Goal: Information Seeking & Learning: Check status

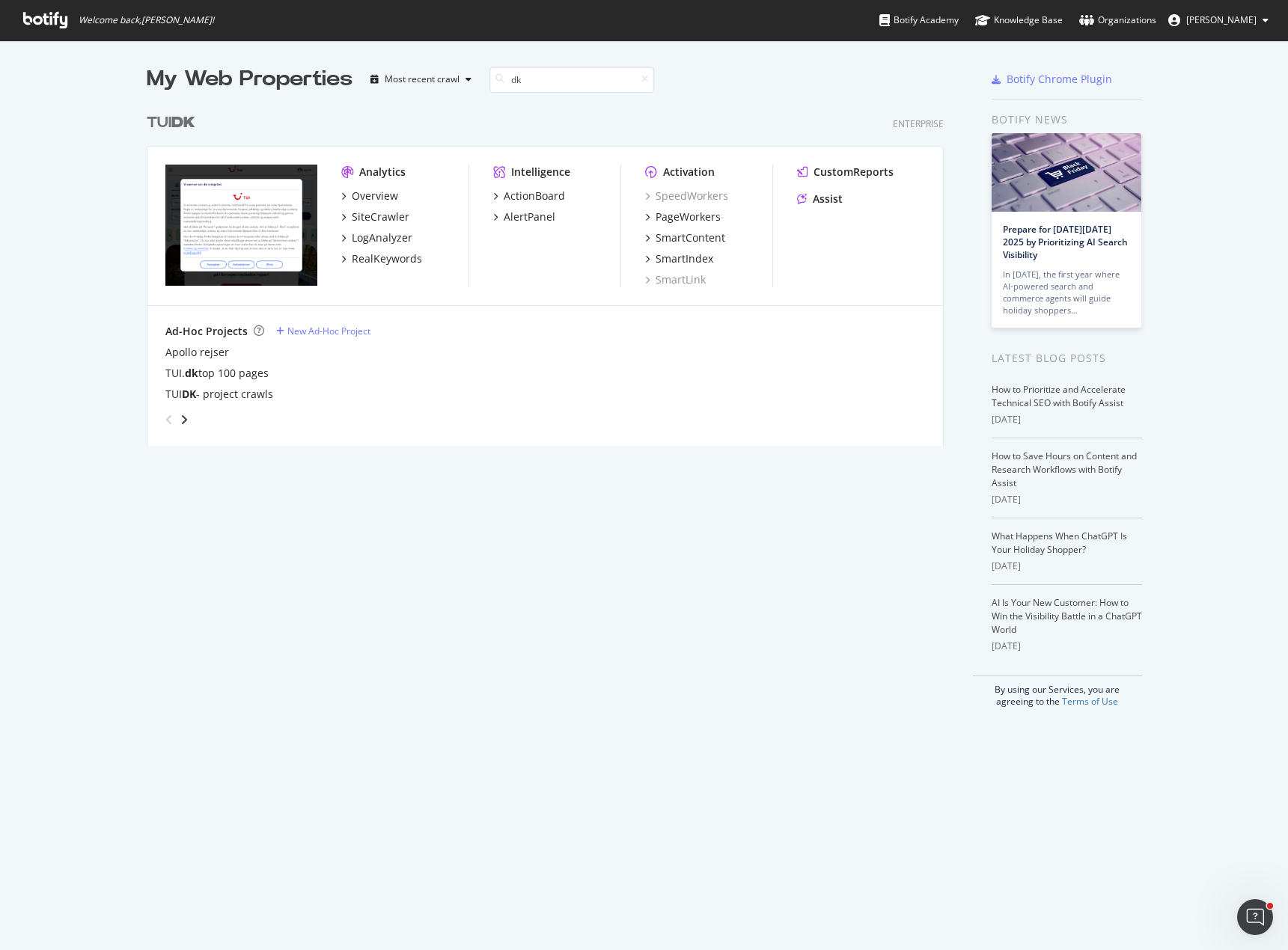
scroll to position [341, 798]
type input "dk"
click at [402, 264] on div "RealKeywords" at bounding box center [387, 258] width 71 height 15
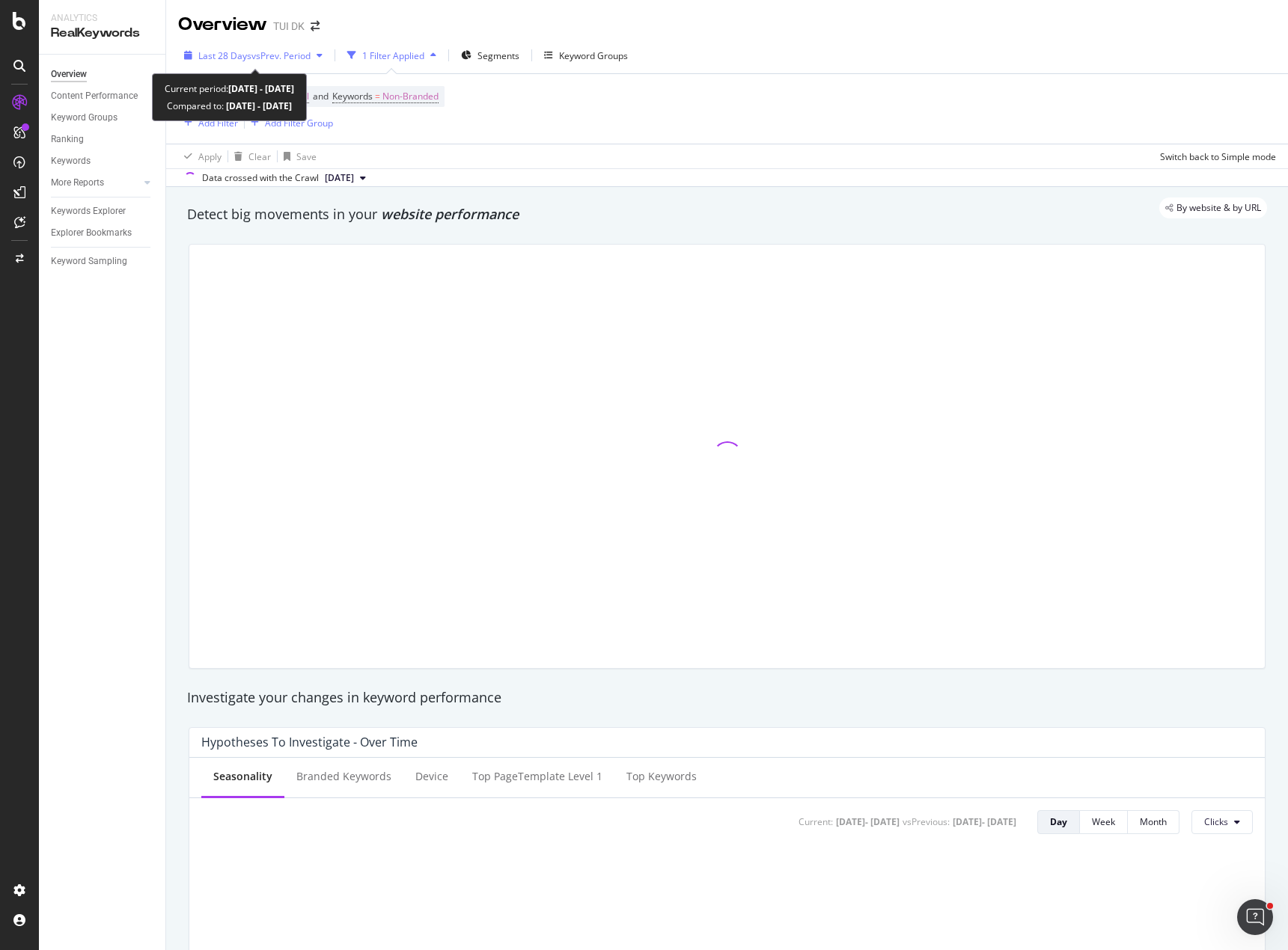
click at [310, 58] on span "vs Prev. Period" at bounding box center [280, 56] width 59 height 12
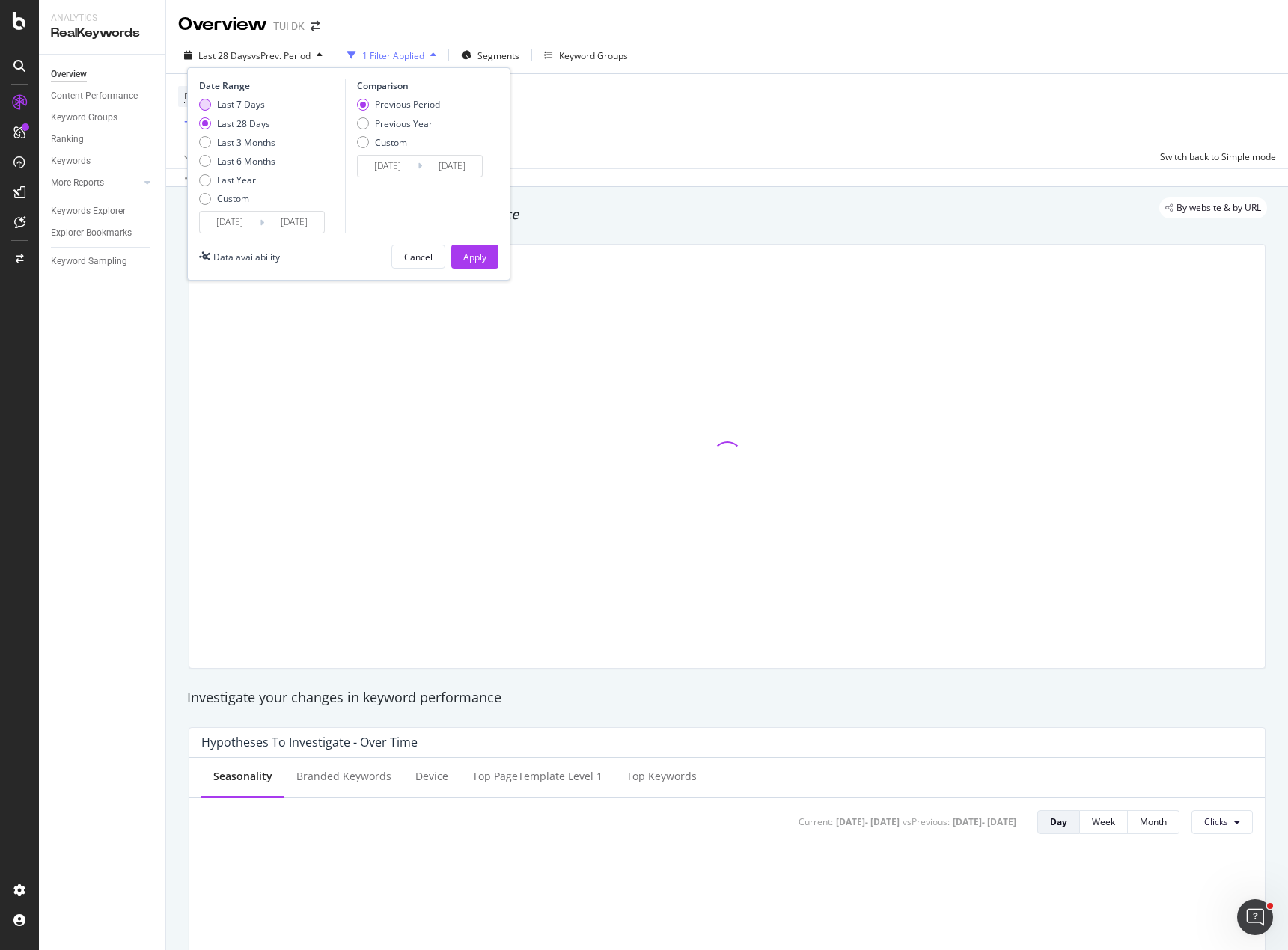
click at [250, 108] on div "Last 7 Days" at bounding box center [241, 104] width 48 height 12
type input "[DATE]"
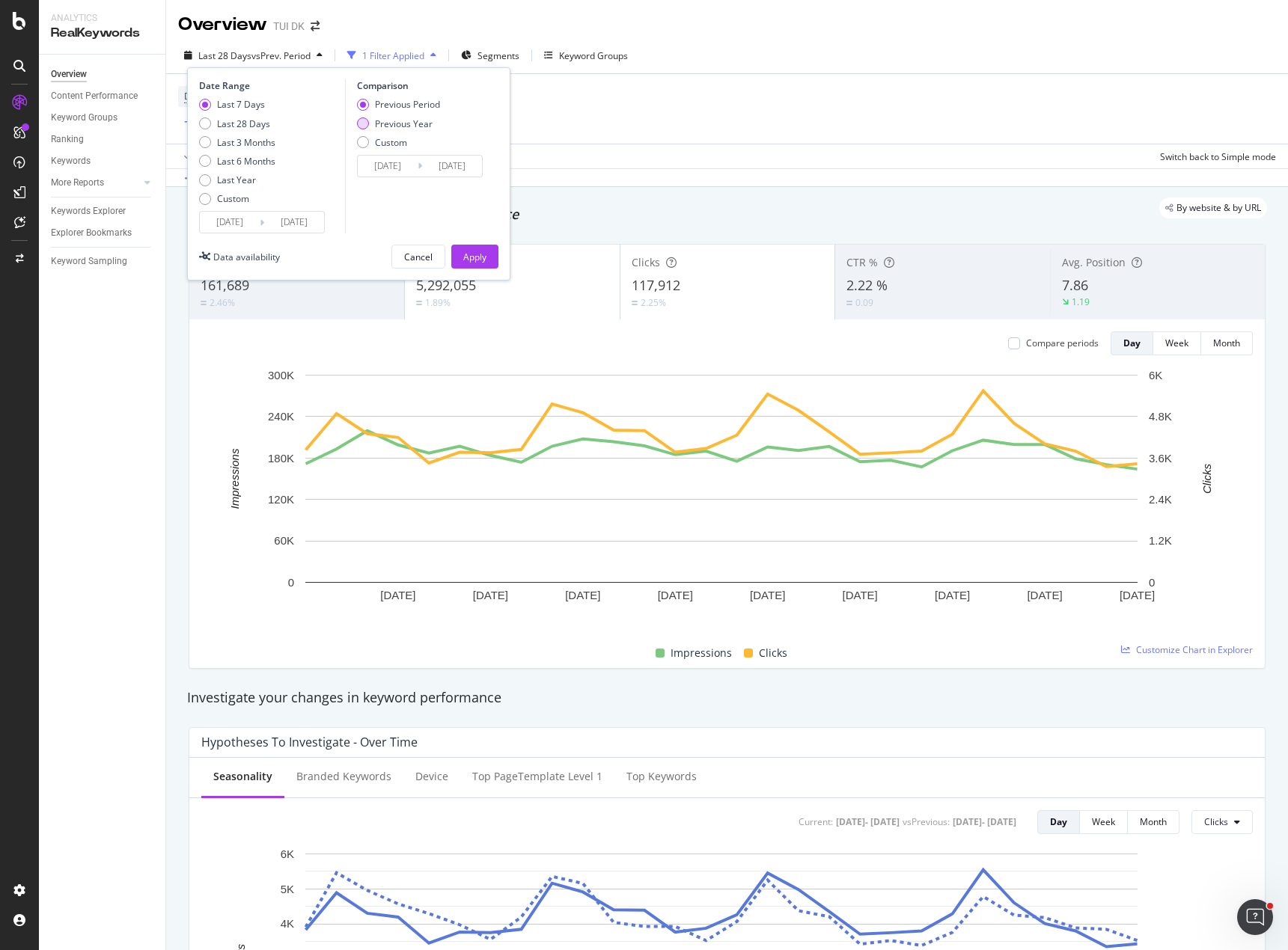
click at [406, 122] on div "Previous Year" at bounding box center [403, 124] width 58 height 12
type input "2024/09/21"
type input "2024/09/27"
click at [480, 251] on div "Apply" at bounding box center [475, 257] width 23 height 12
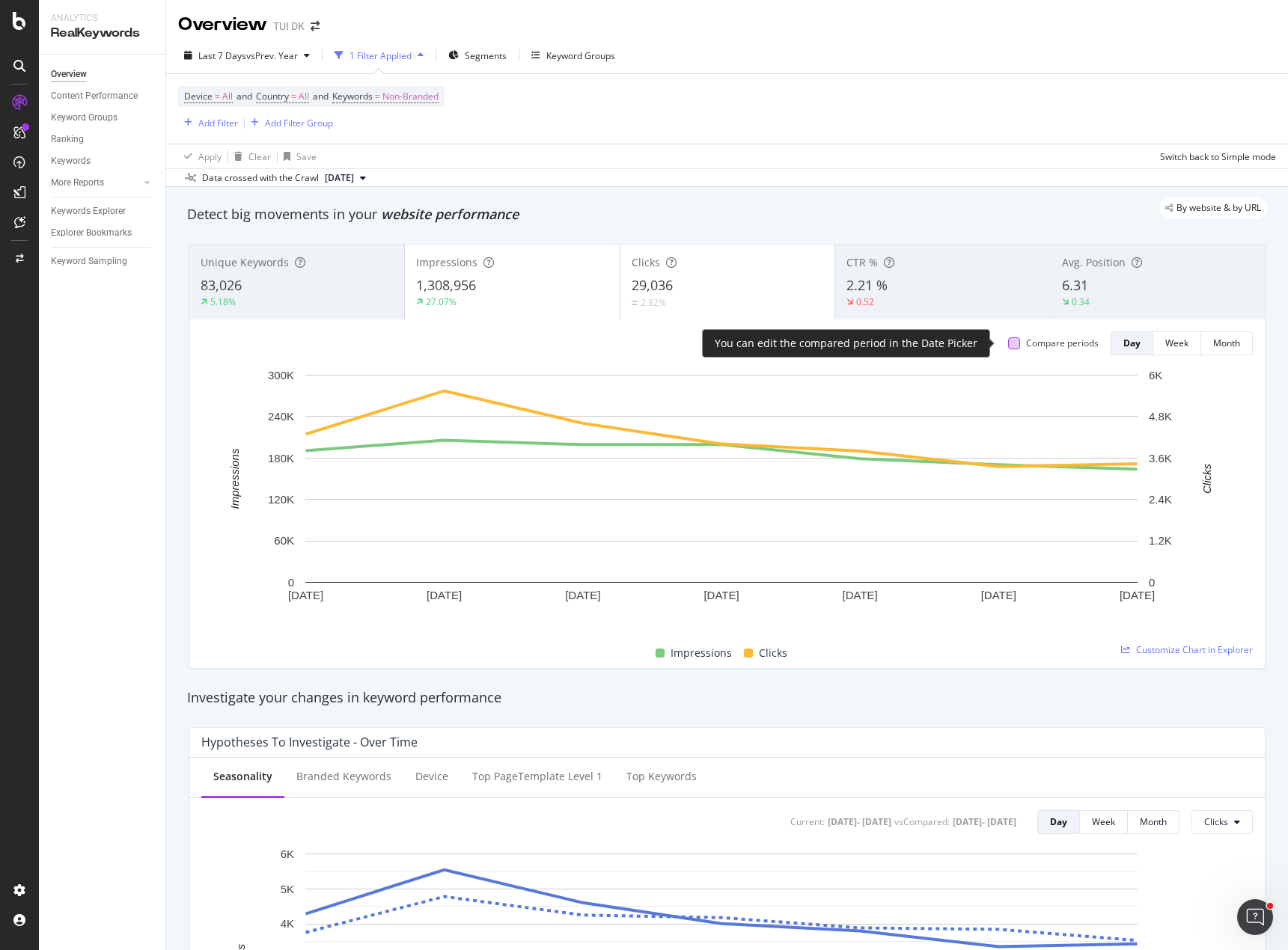
click at [1008, 346] on div at bounding box center [1014, 343] width 12 height 12
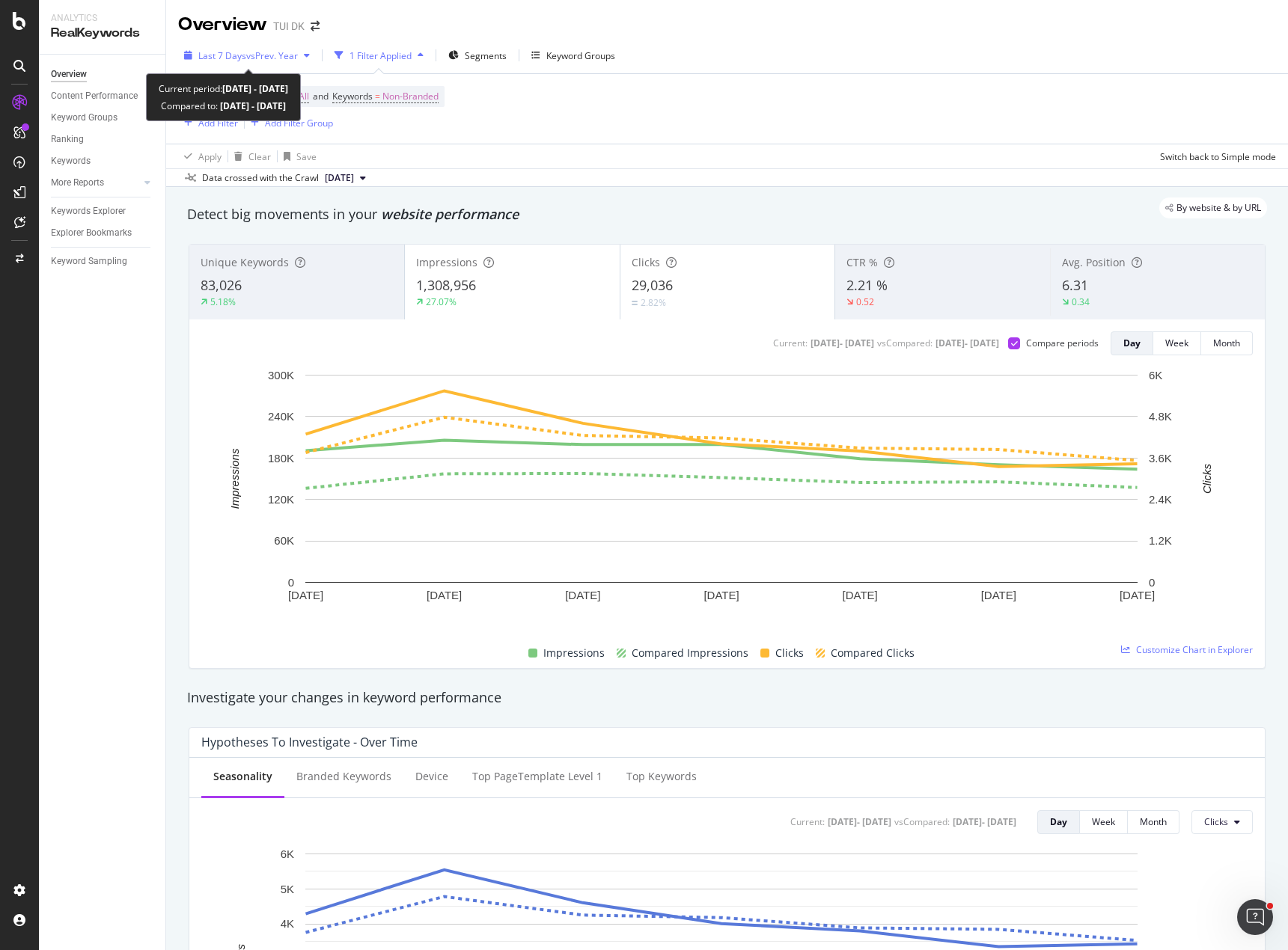
click at [305, 58] on div "button" at bounding box center [307, 56] width 18 height 9
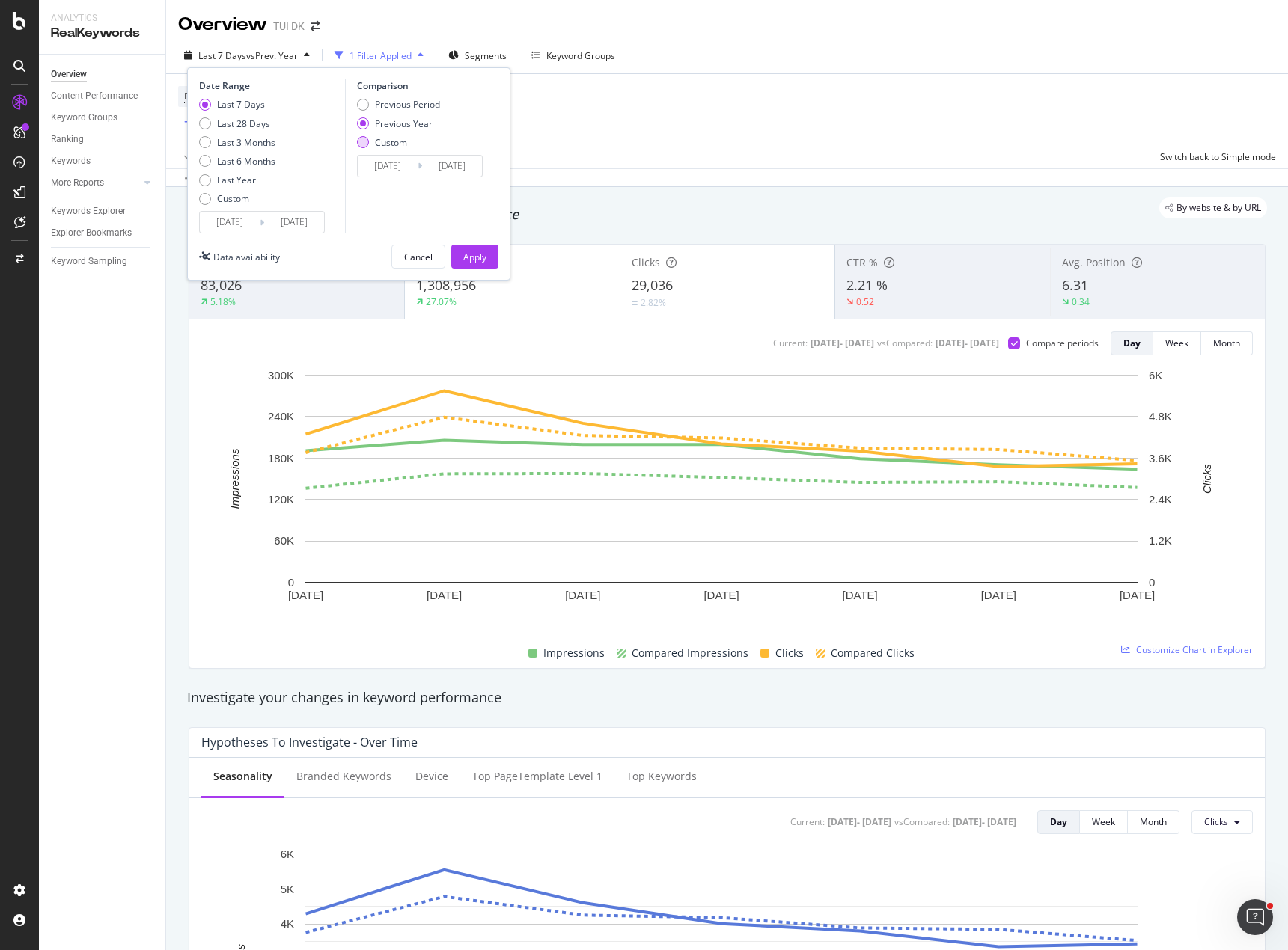
click at [364, 143] on div "Custom" at bounding box center [363, 142] width 12 height 12
click at [410, 165] on input "2024/09/21" at bounding box center [387, 166] width 60 height 21
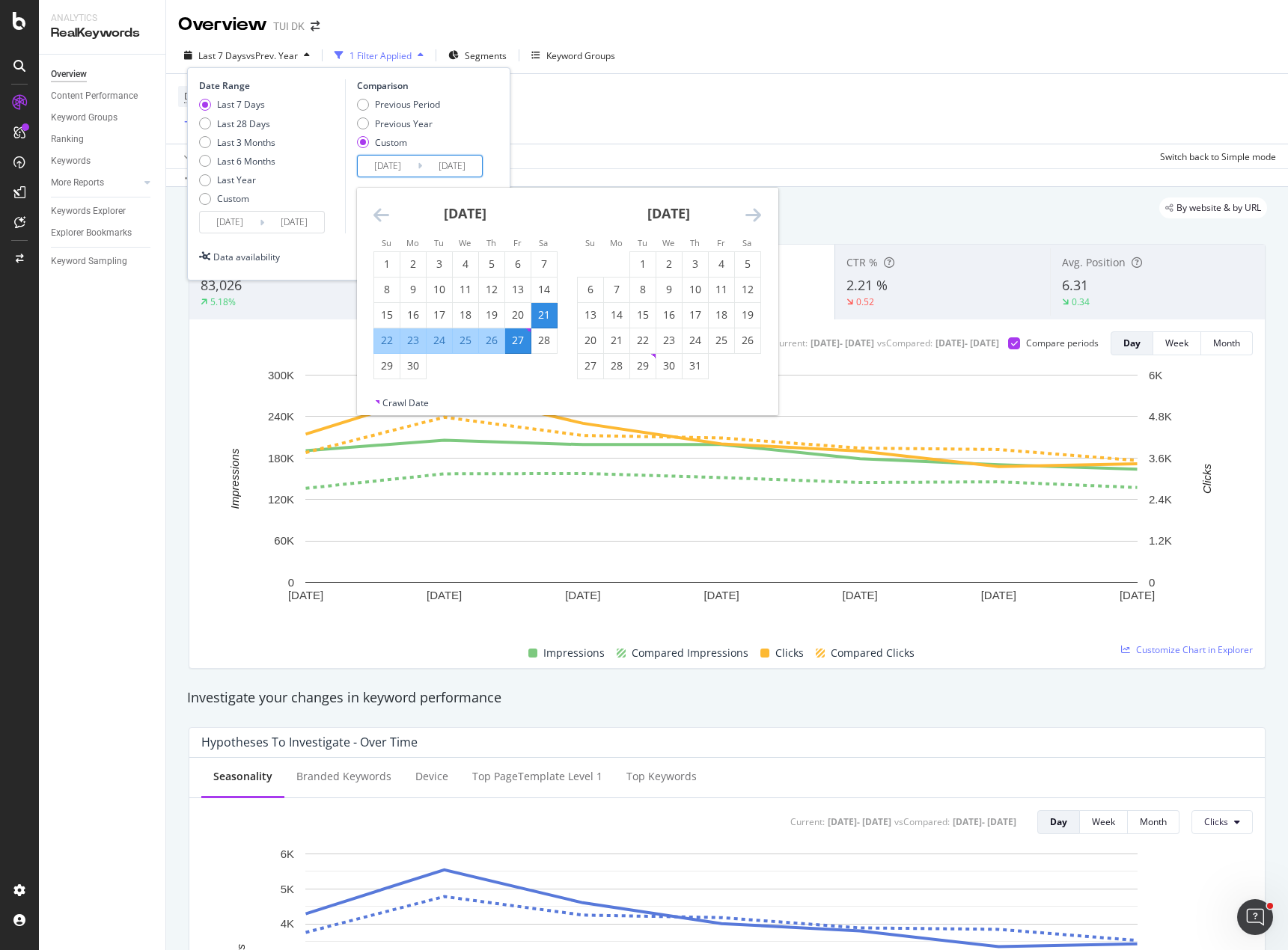
click at [414, 342] on div "23" at bounding box center [413, 340] width 26 height 15
type input "2024/09/23"
click at [387, 371] on div "29" at bounding box center [387, 365] width 26 height 15
type input "2024/09/29"
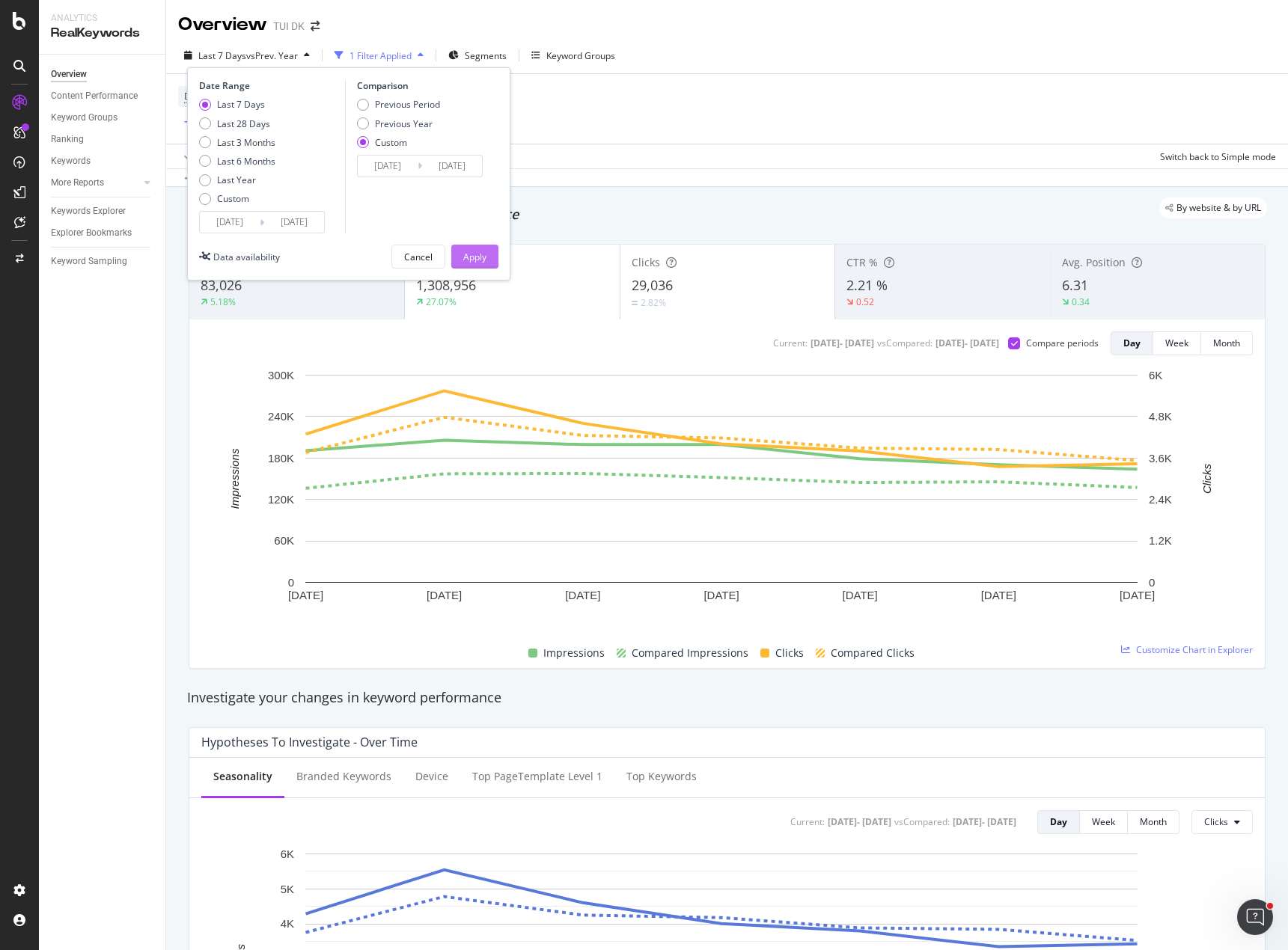
click at [478, 254] on div "Apply" at bounding box center [475, 257] width 23 height 12
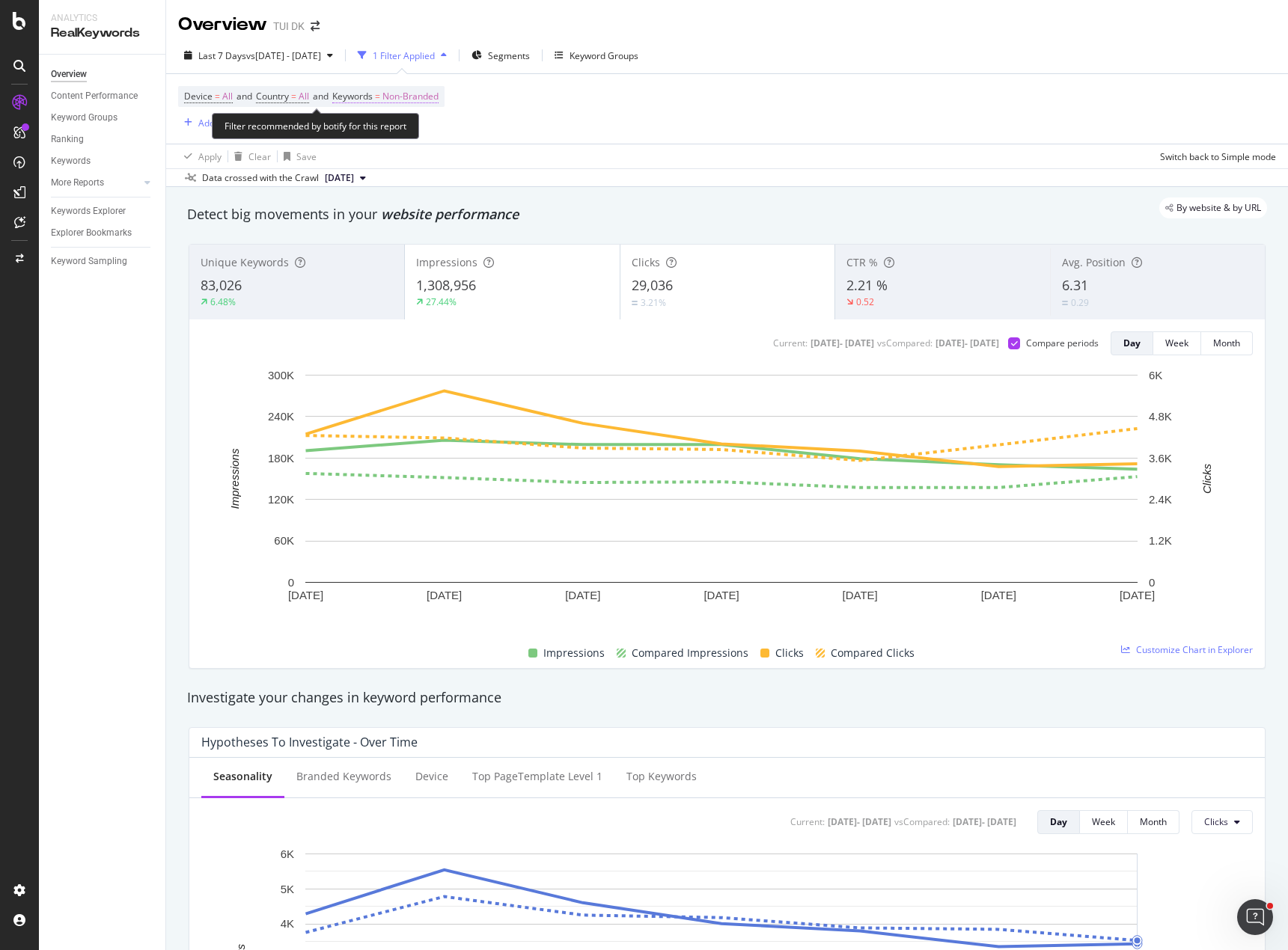
click at [425, 95] on span "Non-Branded" at bounding box center [410, 96] width 56 height 21
click at [402, 134] on span "Non-Branded" at bounding box center [385, 131] width 62 height 12
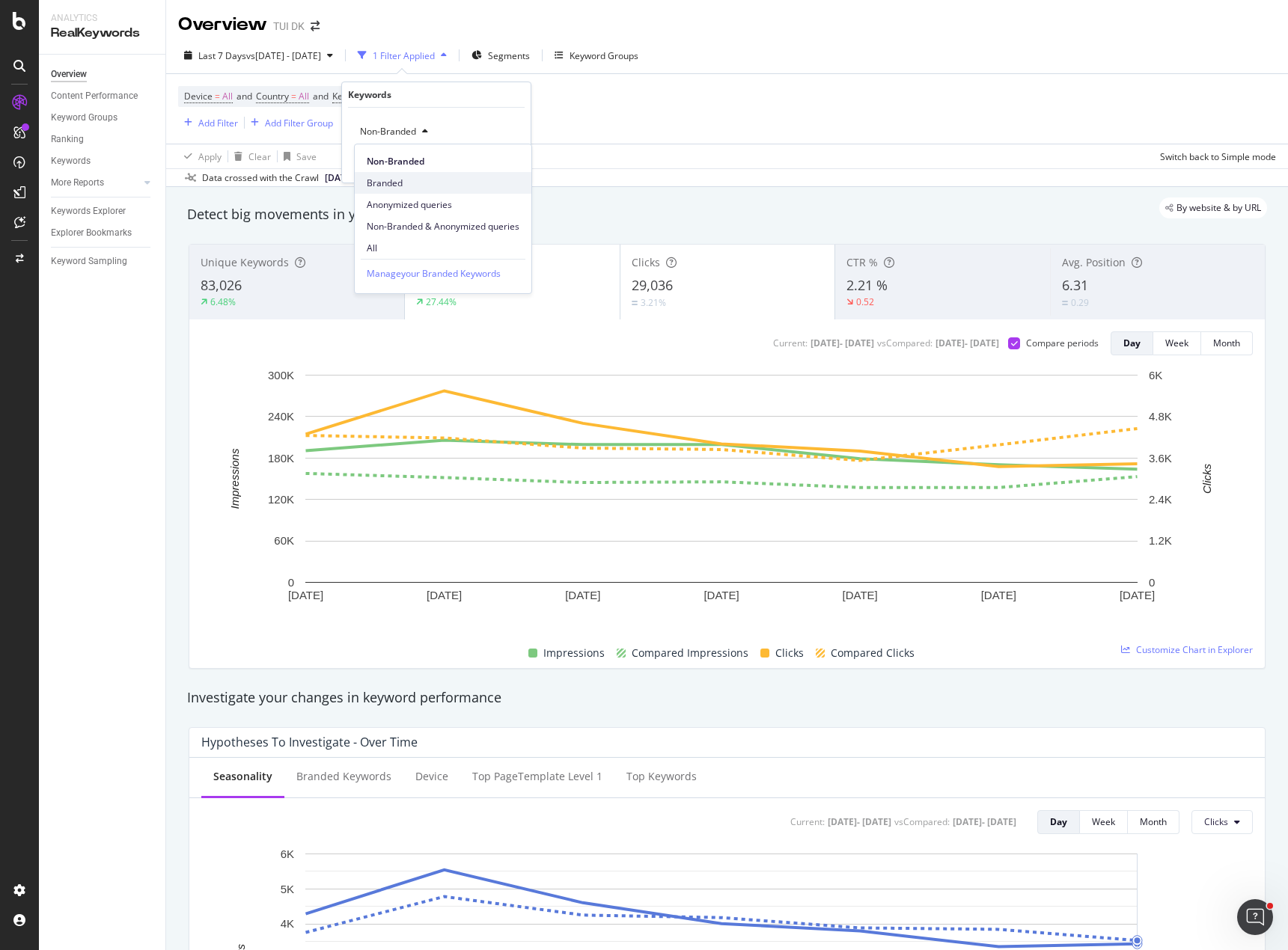
click at [407, 182] on span "Branded" at bounding box center [442, 183] width 153 height 13
click at [508, 164] on div "Apply" at bounding box center [507, 164] width 23 height 12
